Goal: Information Seeking & Learning: Find specific page/section

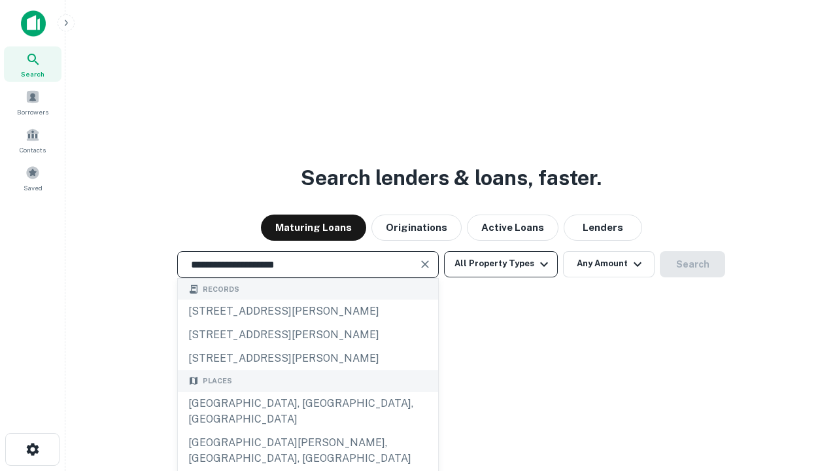
click at [307, 431] on div "[GEOGRAPHIC_DATA], [GEOGRAPHIC_DATA], [GEOGRAPHIC_DATA]" at bounding box center [308, 411] width 260 height 39
click at [501, 263] on button "All Property Types" at bounding box center [501, 264] width 114 height 26
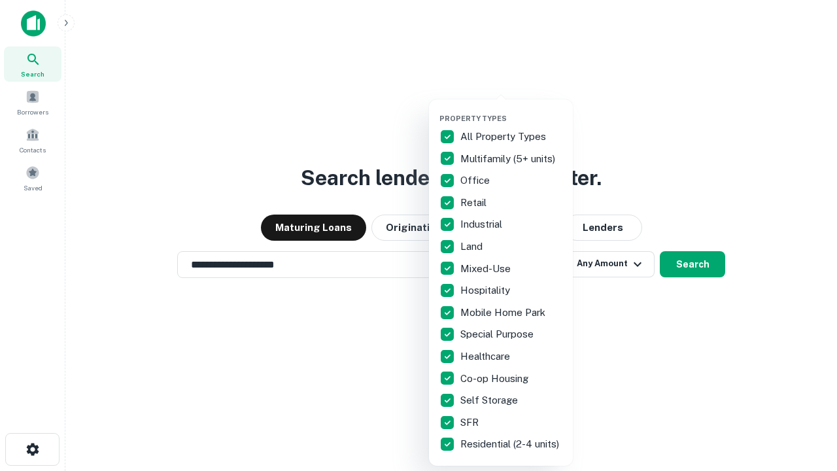
type input "**********"
click at [511, 110] on button "button" at bounding box center [511, 110] width 144 height 1
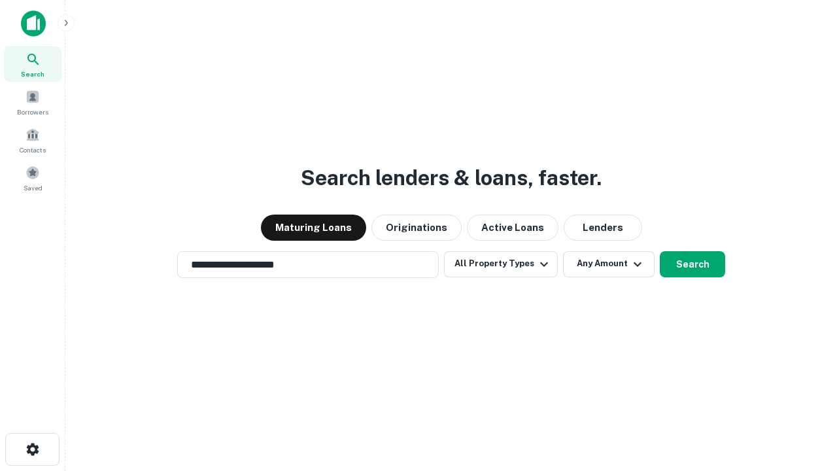
scroll to position [20, 0]
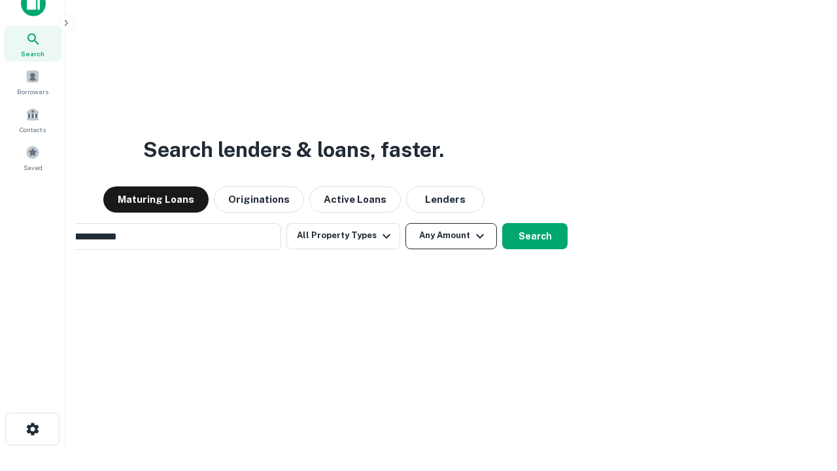
click at [405, 223] on button "Any Amount" at bounding box center [451, 236] width 92 height 26
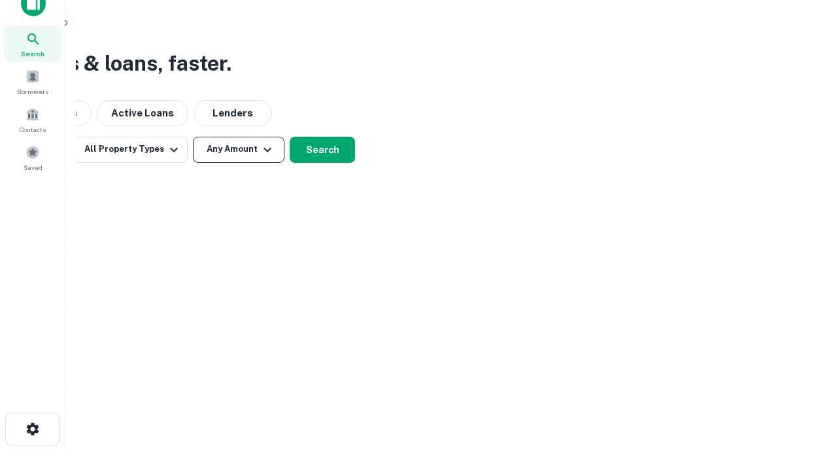
scroll to position [21, 0]
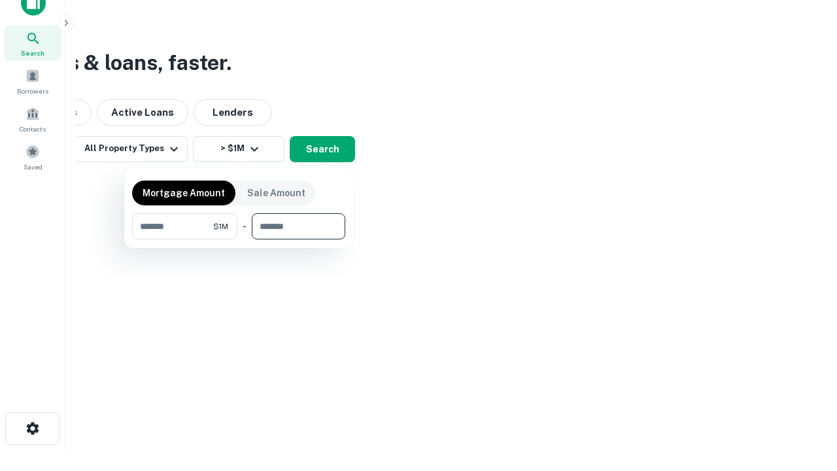
type input "*******"
click at [239, 239] on button "button" at bounding box center [238, 239] width 213 height 1
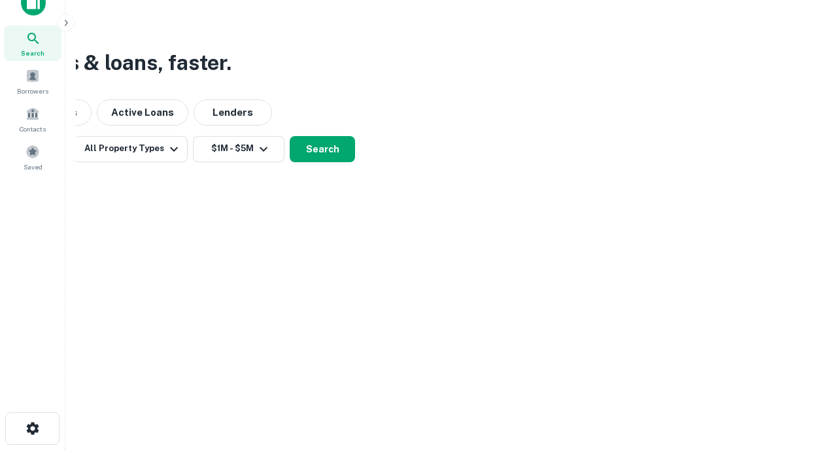
scroll to position [8, 241]
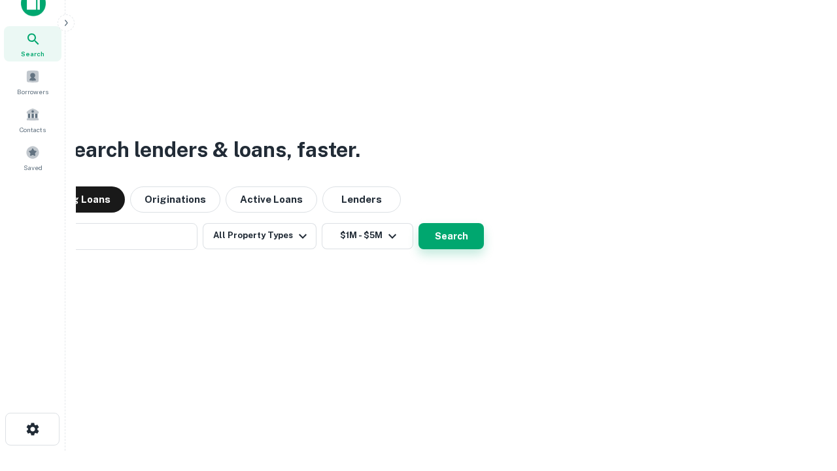
click at [418, 223] on button "Search" at bounding box center [450, 236] width 65 height 26
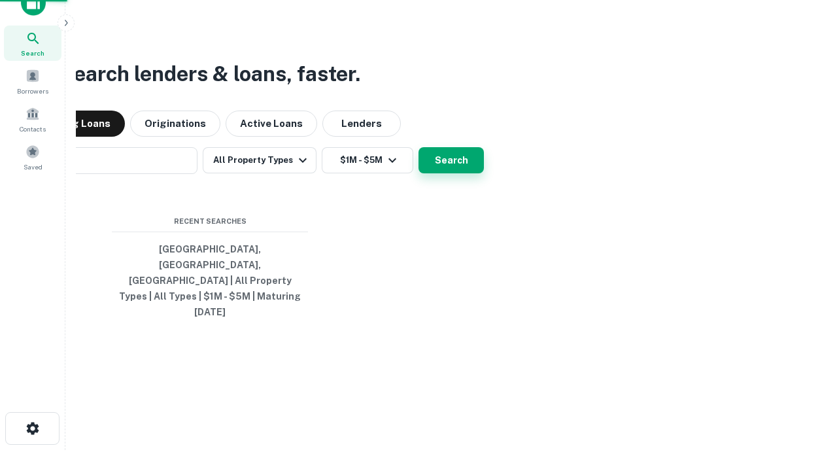
scroll to position [35, 370]
